Goal: Find specific page/section: Find specific page/section

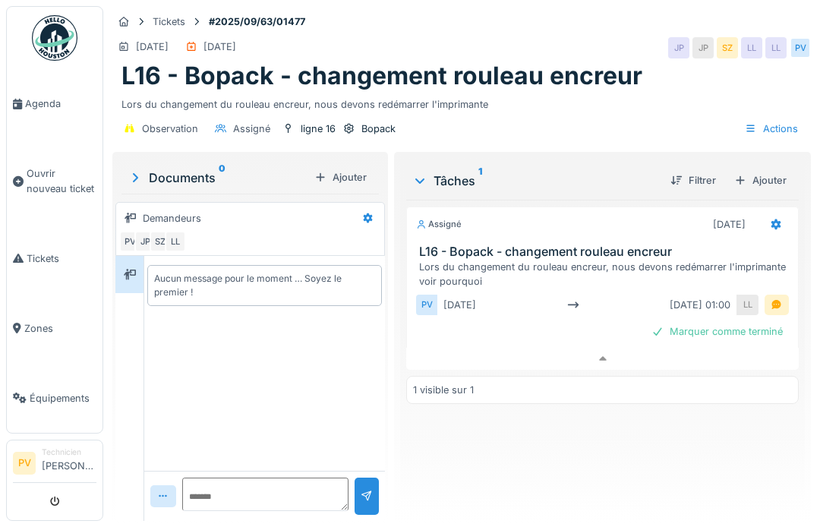
scroll to position [6, 0]
click at [33, 106] on span "Agenda" at bounding box center [60, 103] width 71 height 14
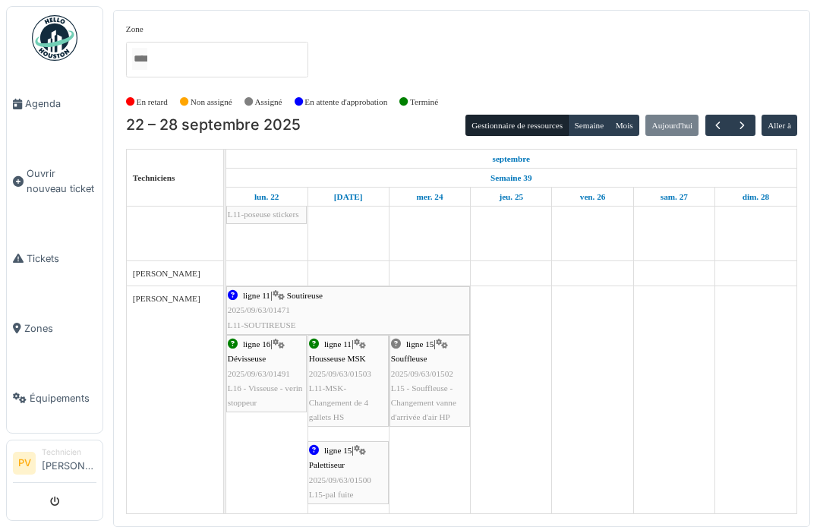
scroll to position [824, 0]
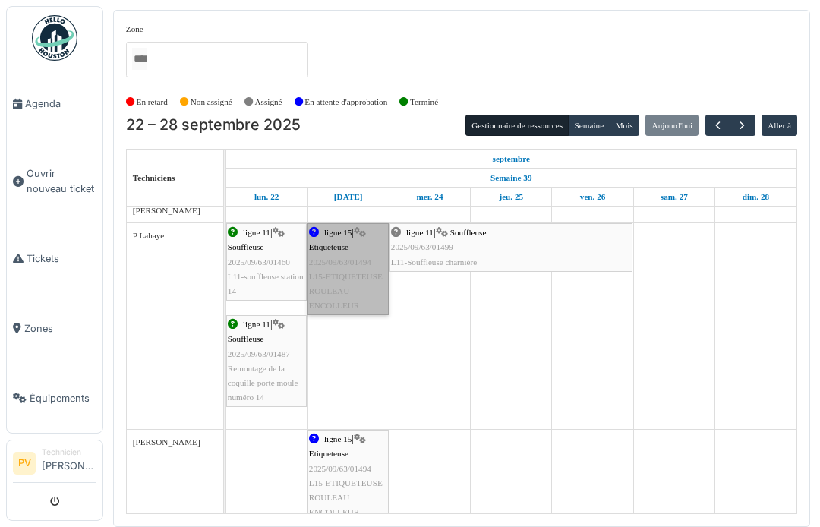
click at [334, 232] on link "ligne 15 | Etiqueteuse 2025/09/63/01494 L15-ETIQUETEUSE ROULEAU ENCOLLEUR" at bounding box center [347, 269] width 81 height 92
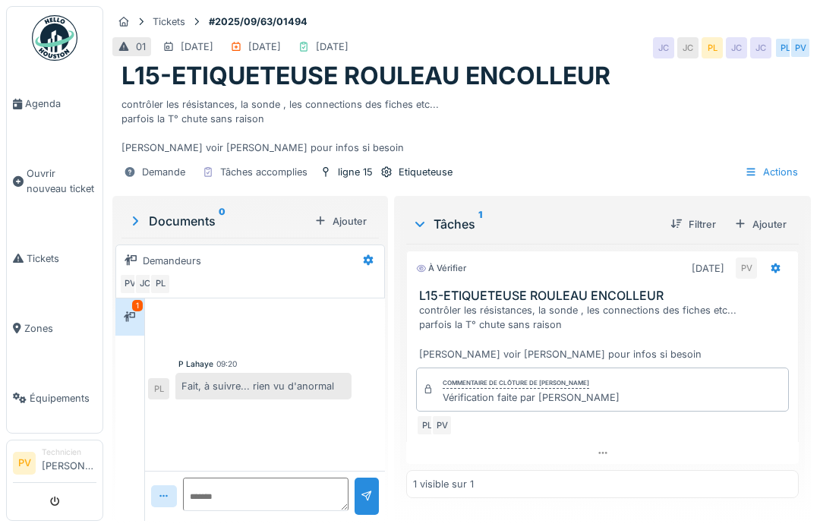
scroll to position [6, 0]
click at [310, 377] on div "Fait, à suivre... rien vu d'anormal" at bounding box center [263, 386] width 176 height 27
click at [247, 381] on div "Fait, à suivre... rien vu d'anormal" at bounding box center [263, 386] width 176 height 27
click at [42, 96] on span "Agenda" at bounding box center [60, 103] width 71 height 14
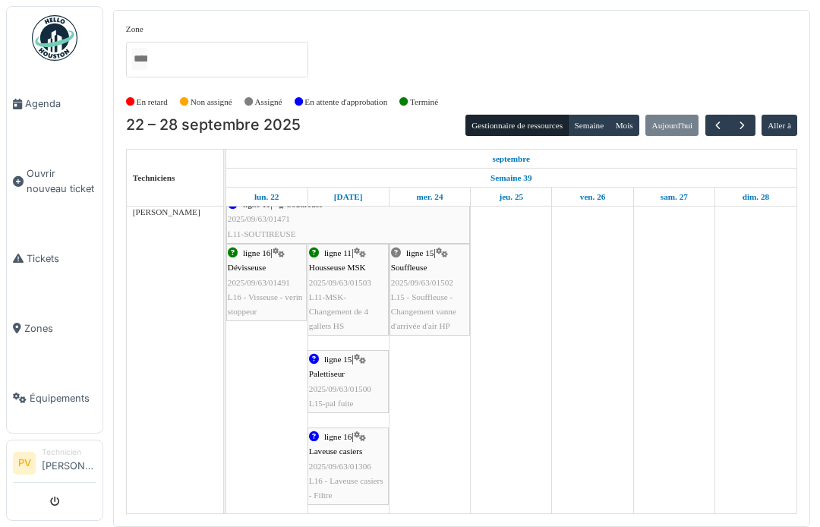
scroll to position [900, 0]
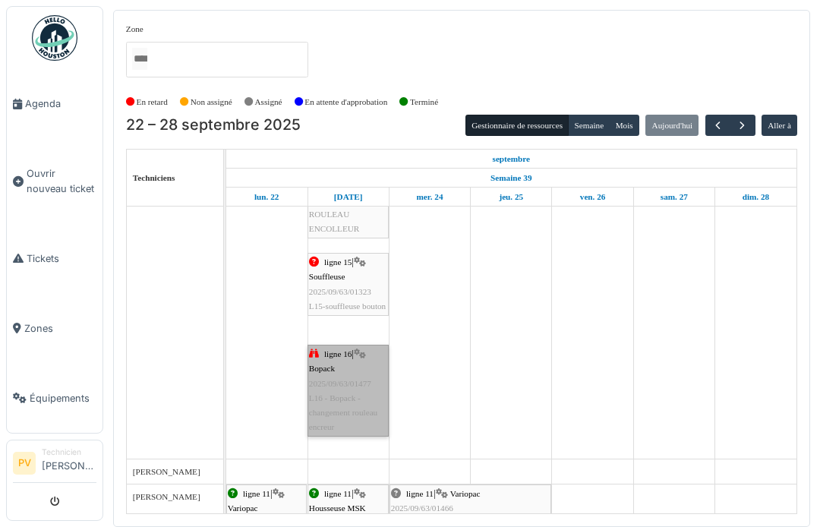
click at [339, 357] on link "ligne 16 | Bopack 2025/09/63/01477 L16 - Bopack - changement rouleau encreur" at bounding box center [347, 391] width 81 height 92
